Goal: Information Seeking & Learning: Check status

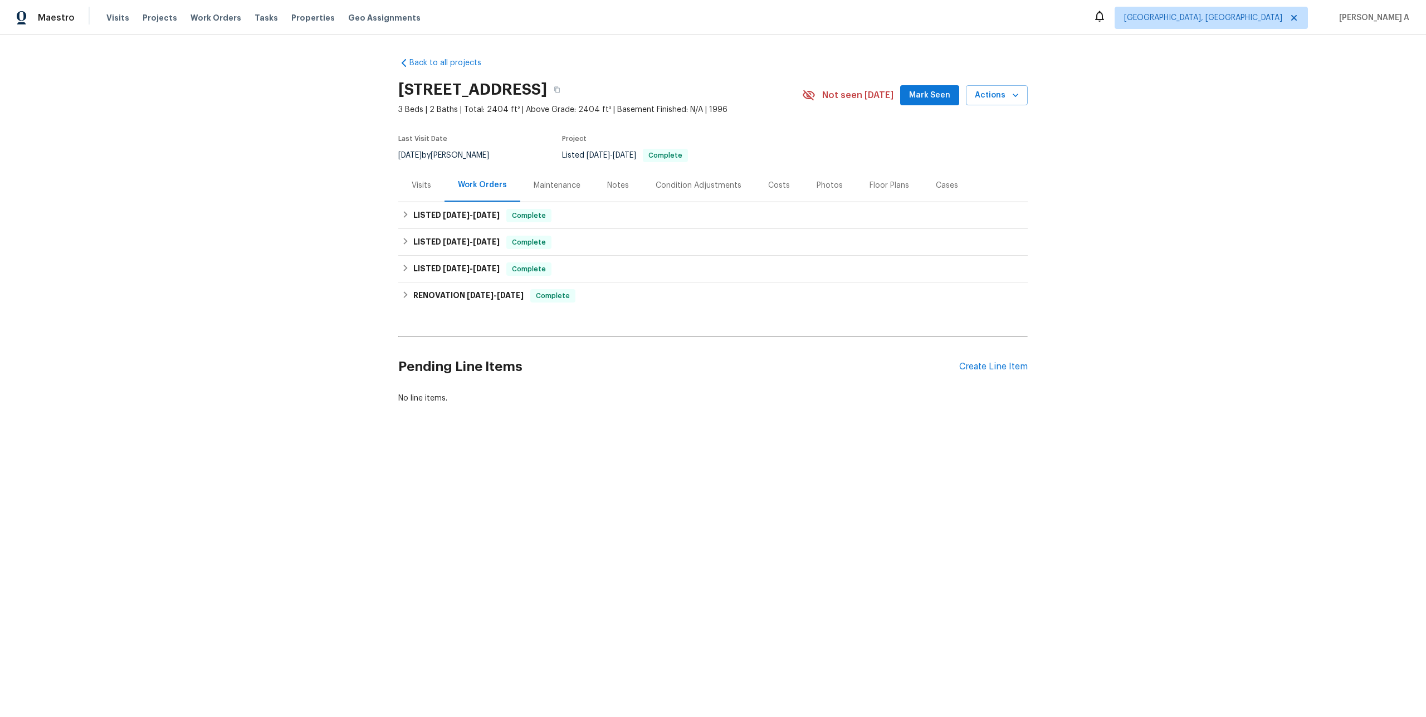
click at [411, 174] on div "Visits" at bounding box center [421, 185] width 46 height 33
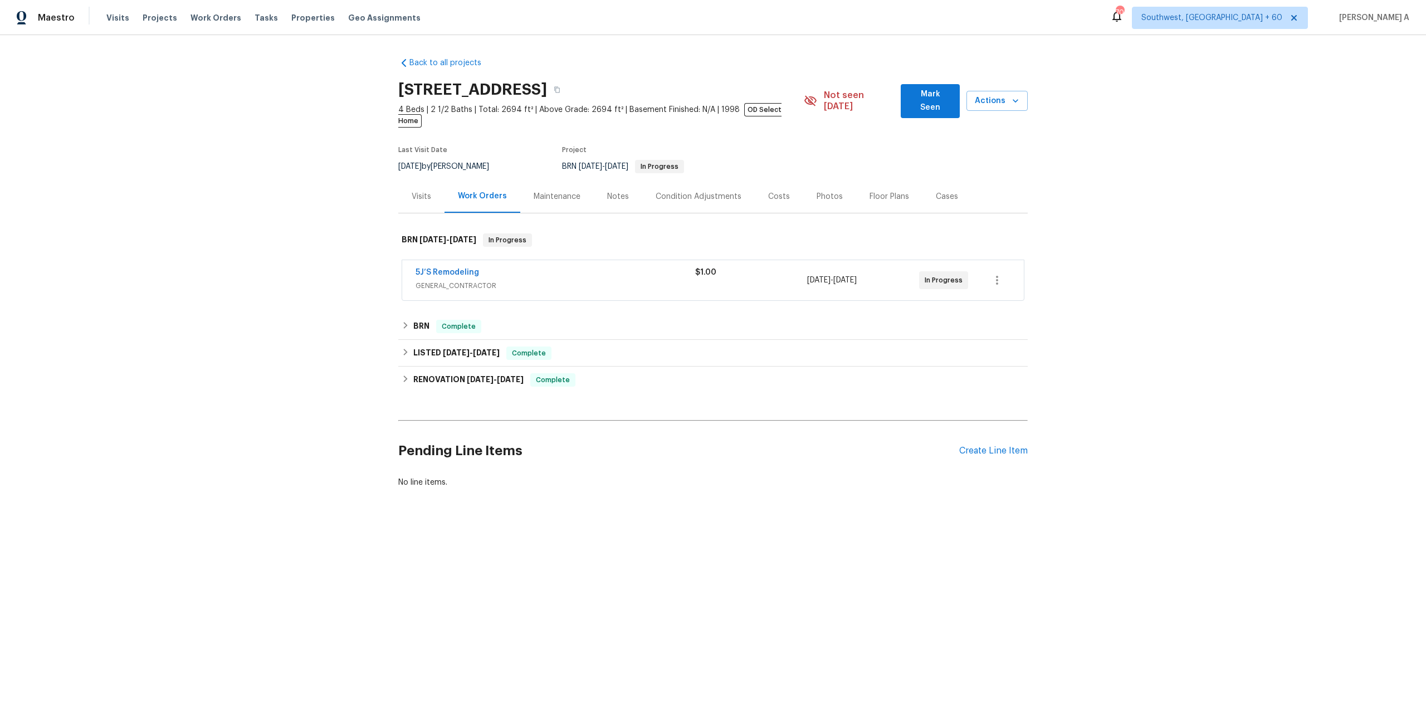
click at [509, 268] on div "5J’S Remodeling" at bounding box center [556, 273] width 280 height 13
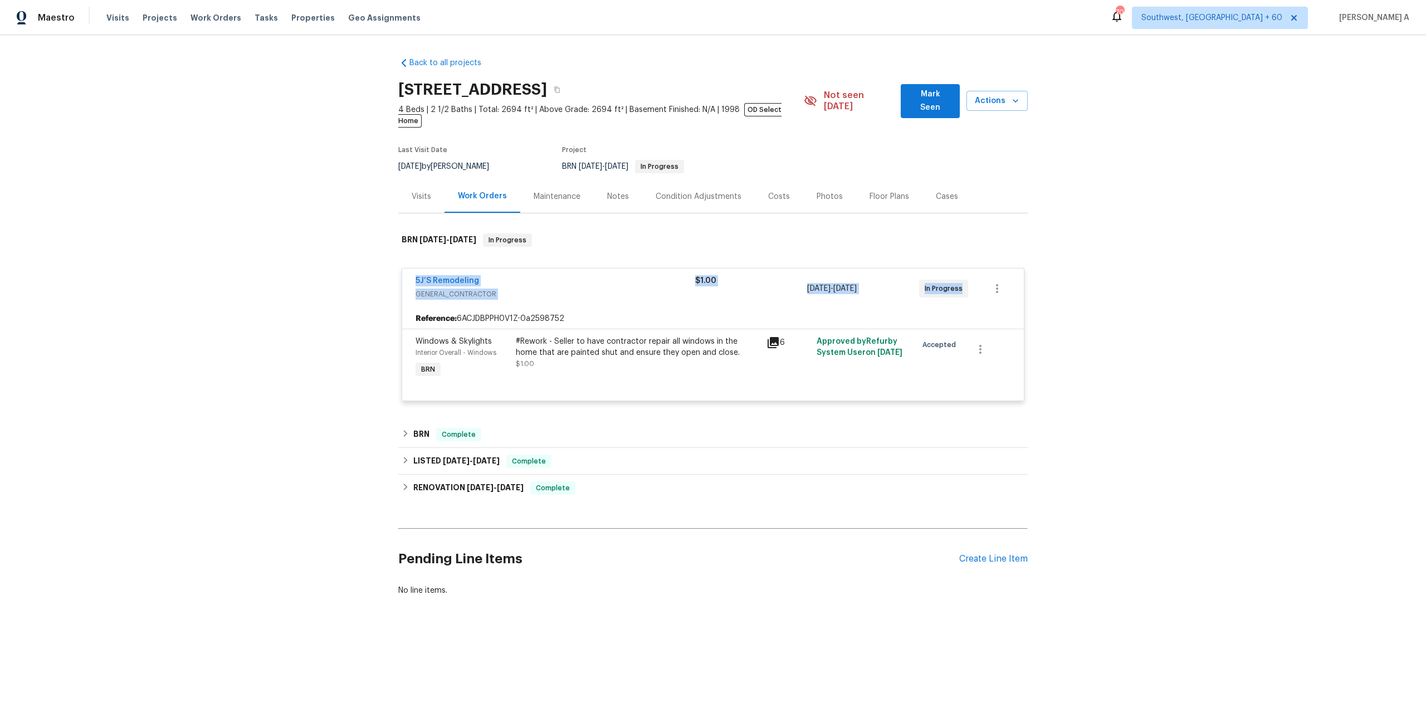
drag, startPoint x: 411, startPoint y: 271, endPoint x: 959, endPoint y: 278, distance: 548.1
click at [959, 278] on div "5J’S Remodeling GENERAL_CONTRACTOR $1.00 [DATE] - [DATE] In Progress" at bounding box center [713, 288] width 622 height 40
copy div "5J’S Remodeling GENERAL_CONTRACTOR $1.00 [DATE] - [DATE] In Progress"
